Goal: Transaction & Acquisition: Purchase product/service

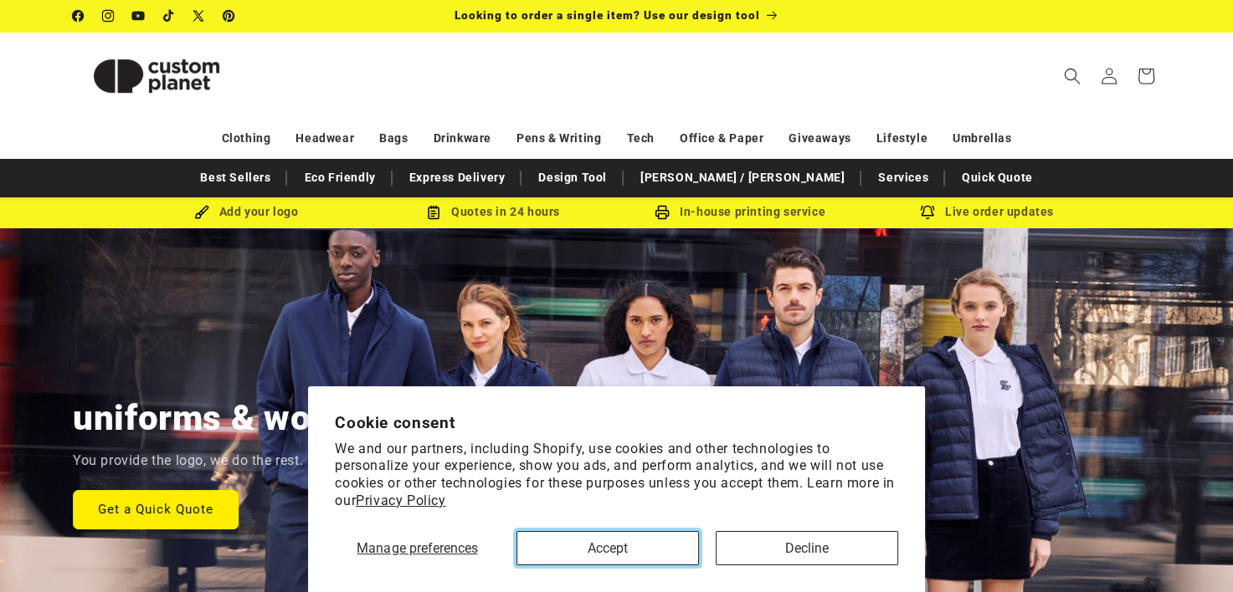
click at [626, 552] on button "Accept" at bounding box center [607, 548] width 182 height 34
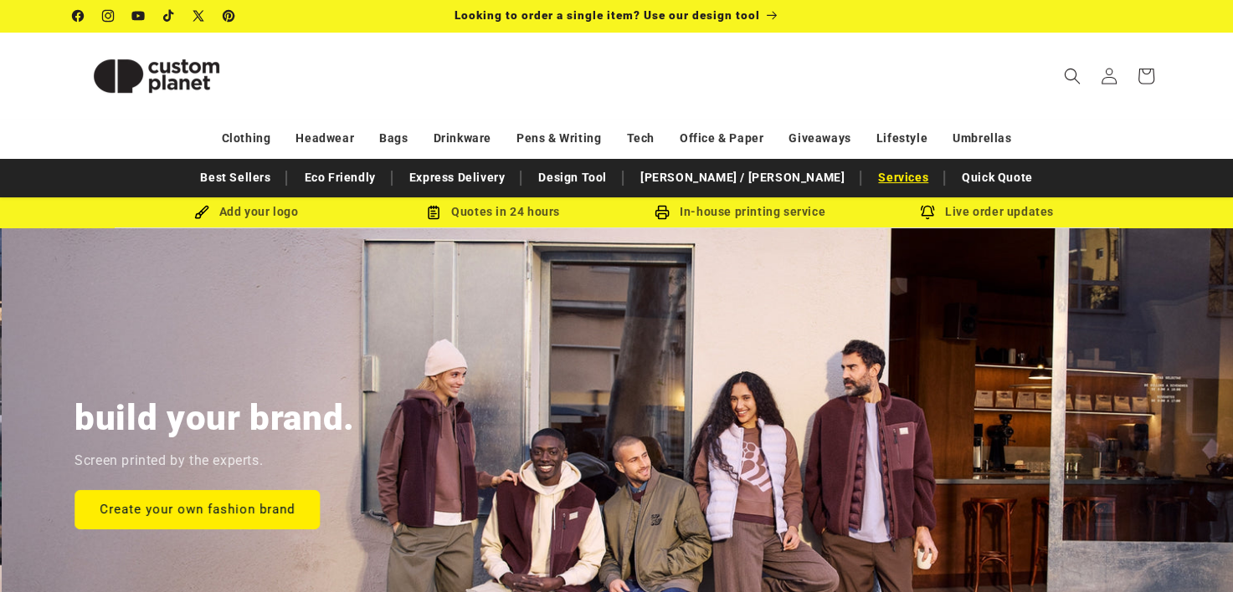
scroll to position [0, 1232]
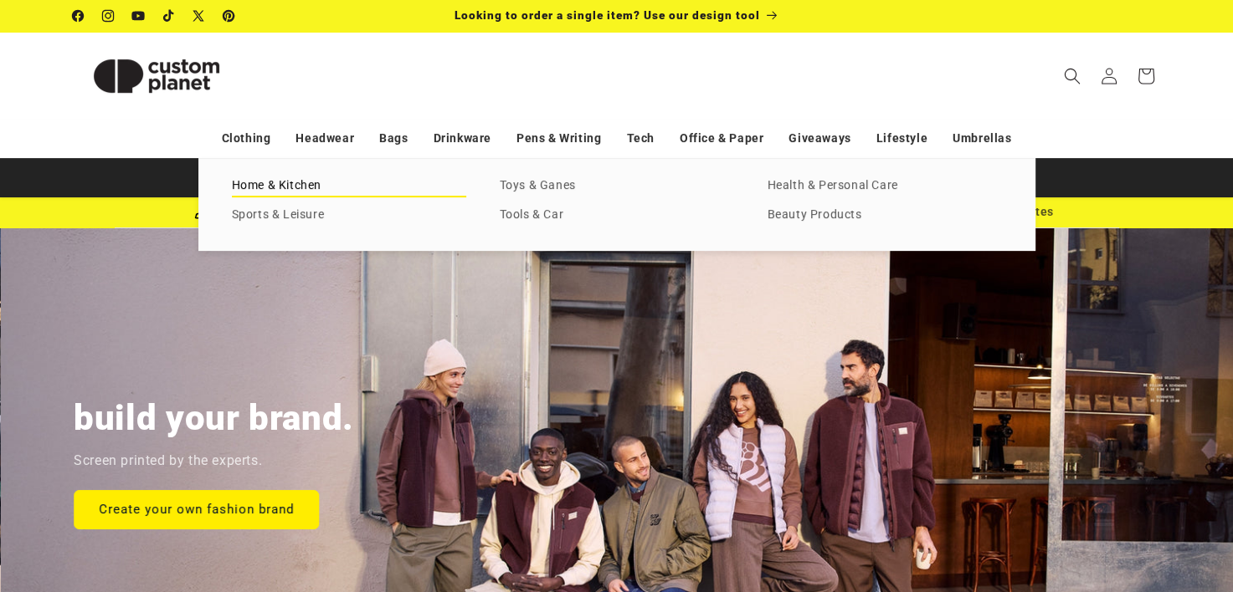
click at [302, 193] on link "Home & Kitchen" at bounding box center [349, 186] width 234 height 23
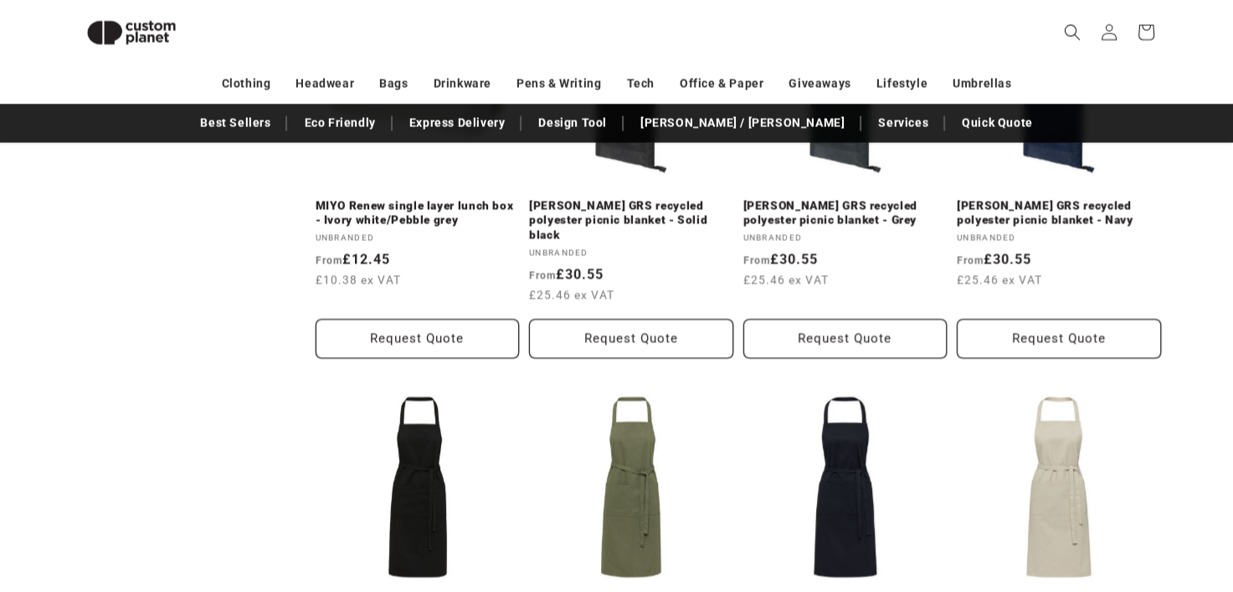
scroll to position [3659, 0]
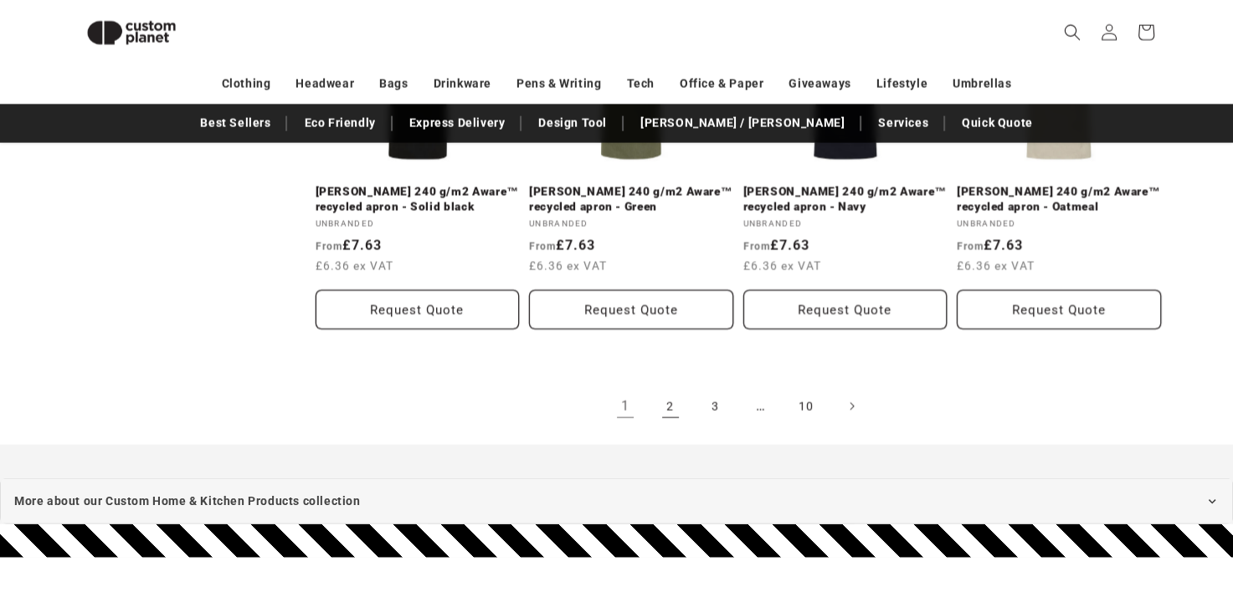
click at [660, 397] on link "2" at bounding box center [670, 406] width 37 height 37
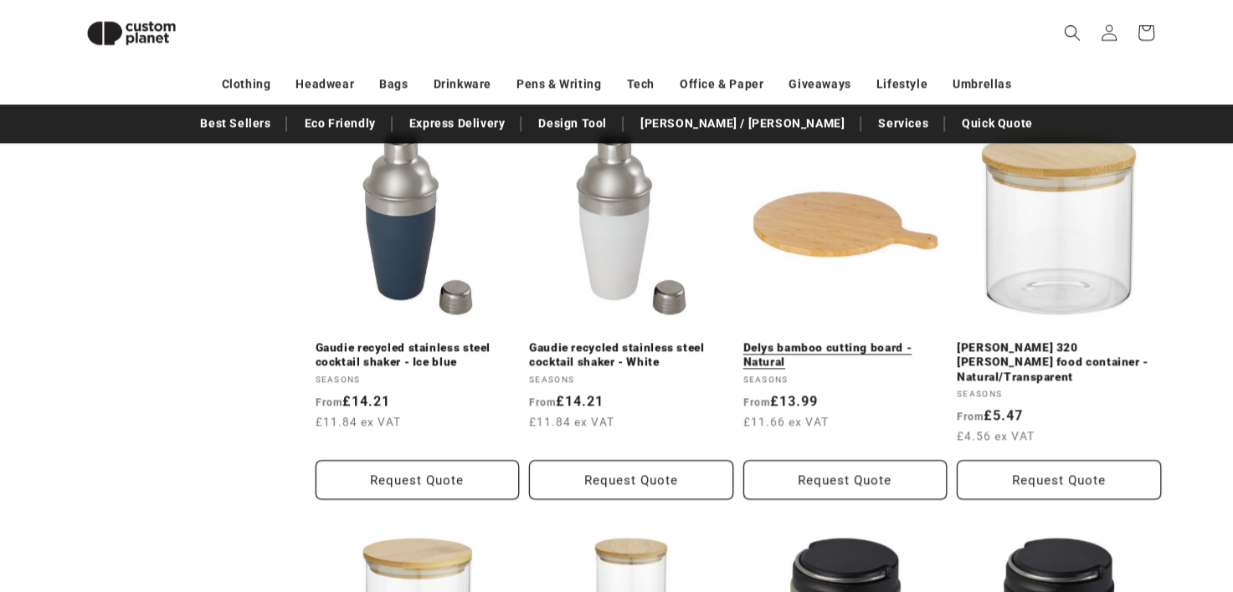
scroll to position [1898, 0]
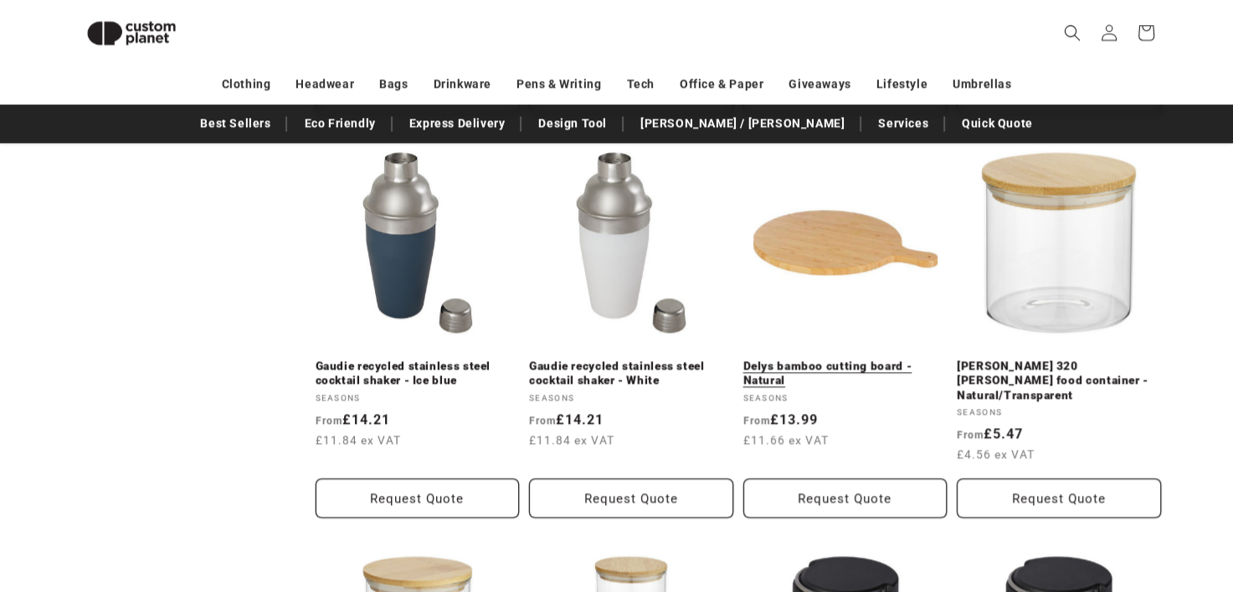
click at [824, 359] on link "Delys bamboo cutting board - Natural" at bounding box center [845, 373] width 204 height 29
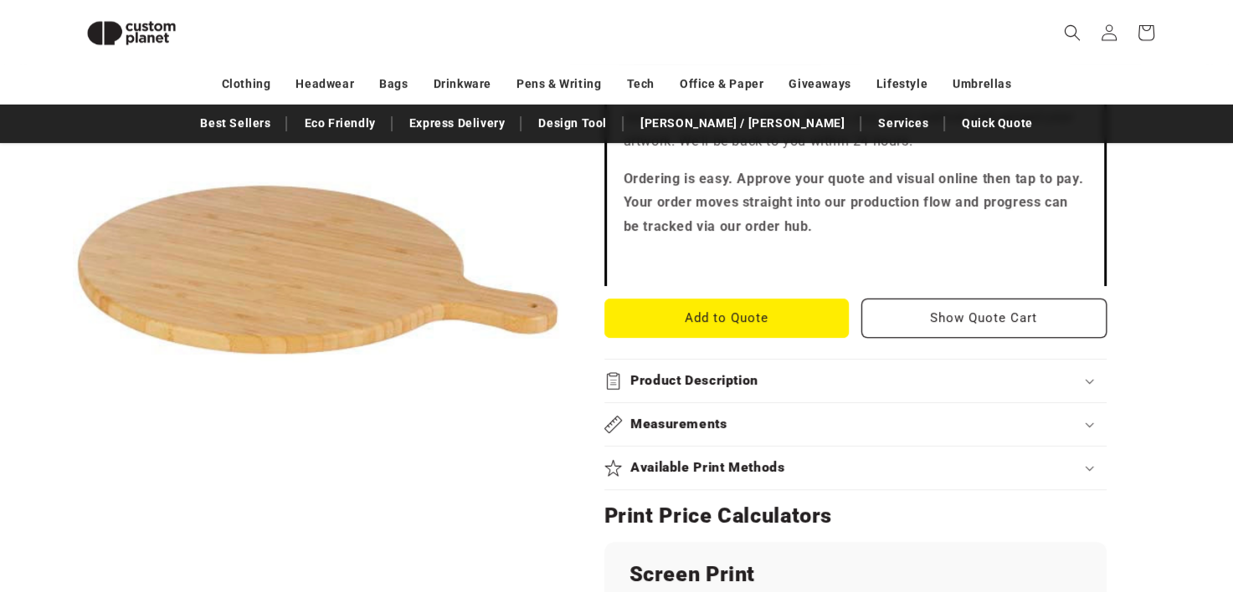
scroll to position [647, 0]
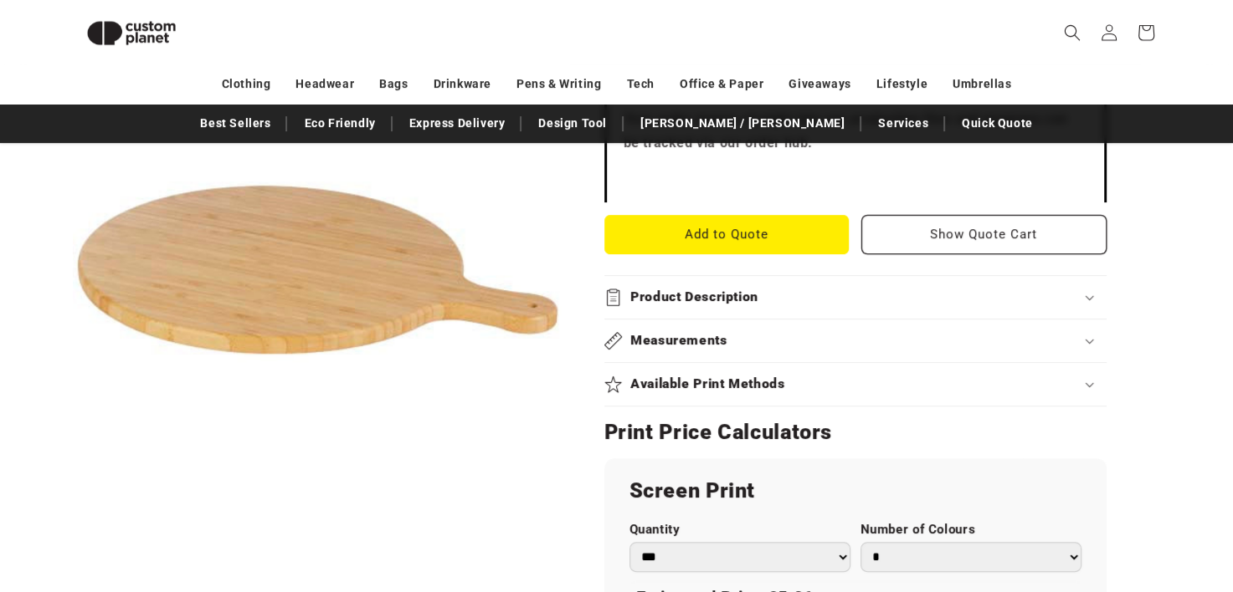
click at [757, 297] on h2 "Product Description" at bounding box center [694, 298] width 128 height 18
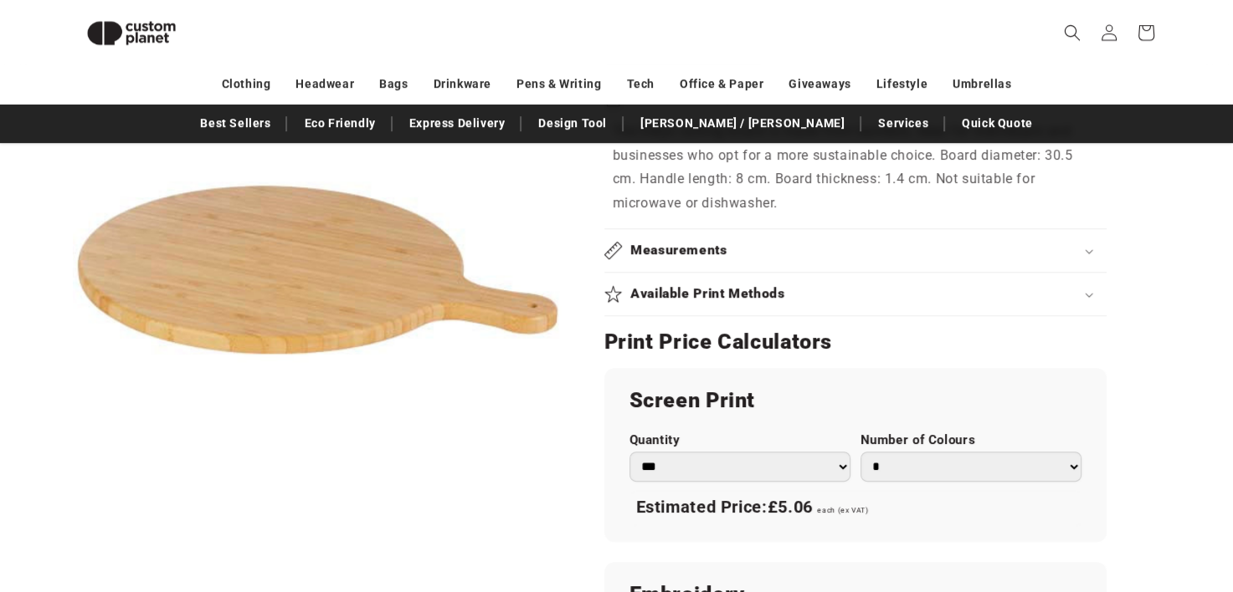
scroll to position [898, 0]
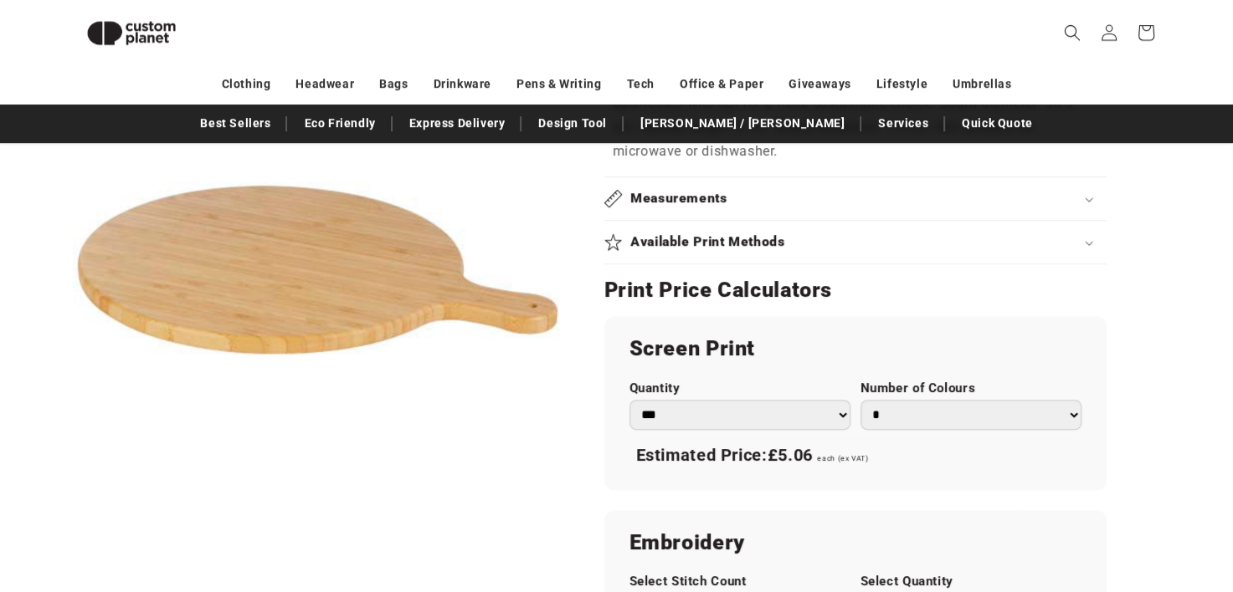
click at [823, 249] on div "Available Print Methods" at bounding box center [855, 242] width 502 height 18
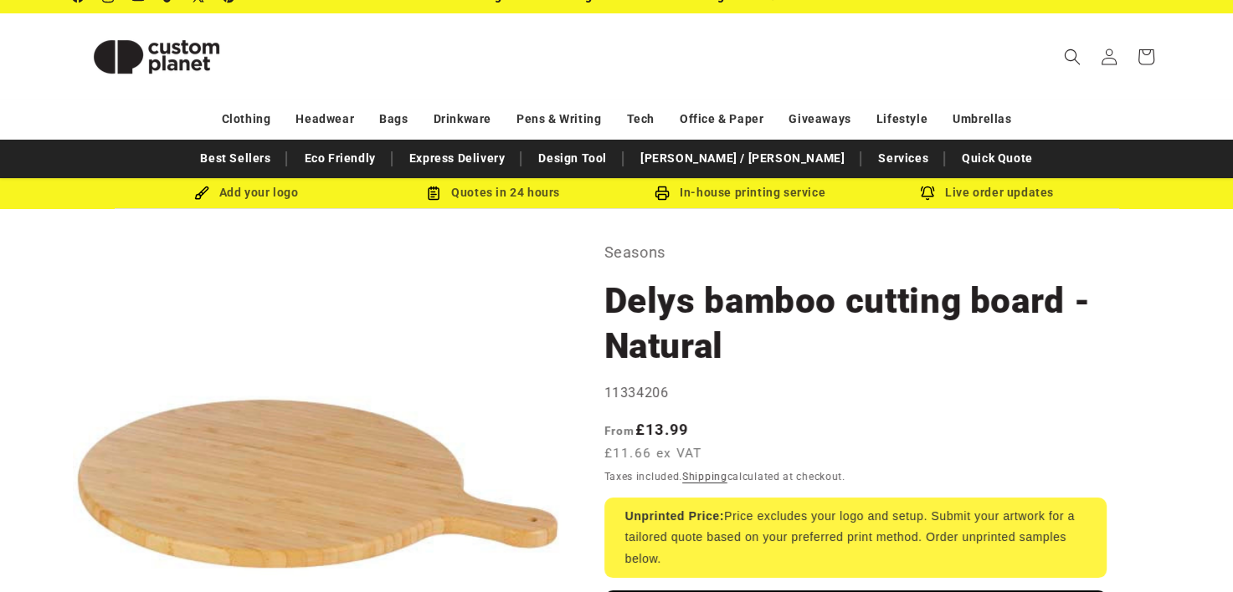
scroll to position [0, 0]
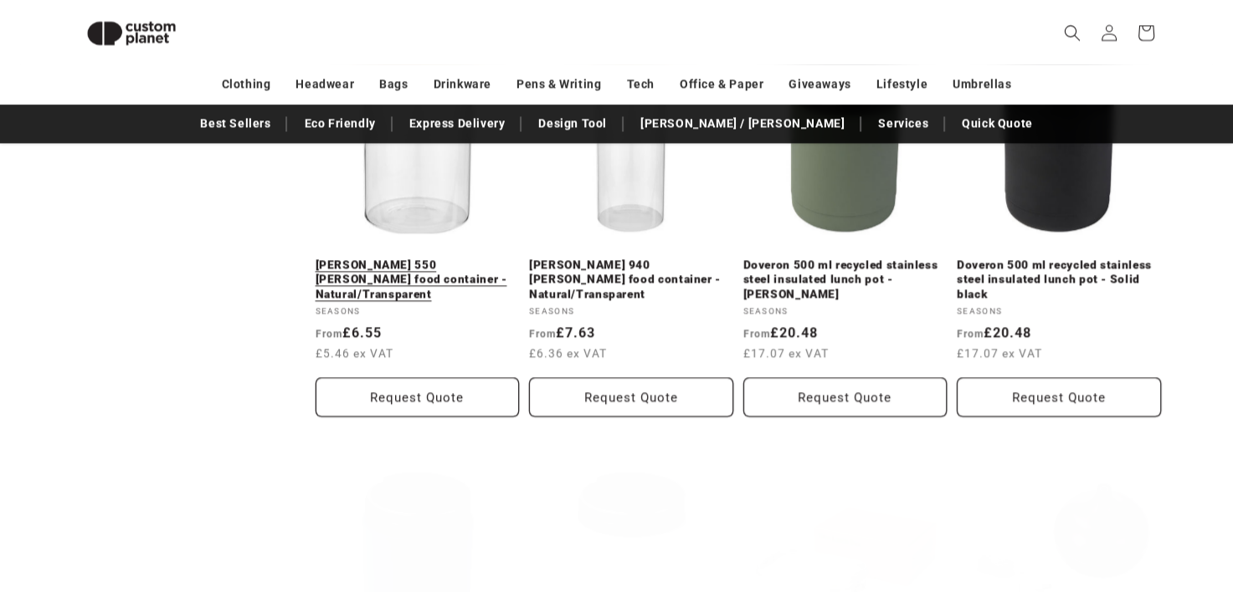
scroll to position [2628, 0]
